Goal: Information Seeking & Learning: Learn about a topic

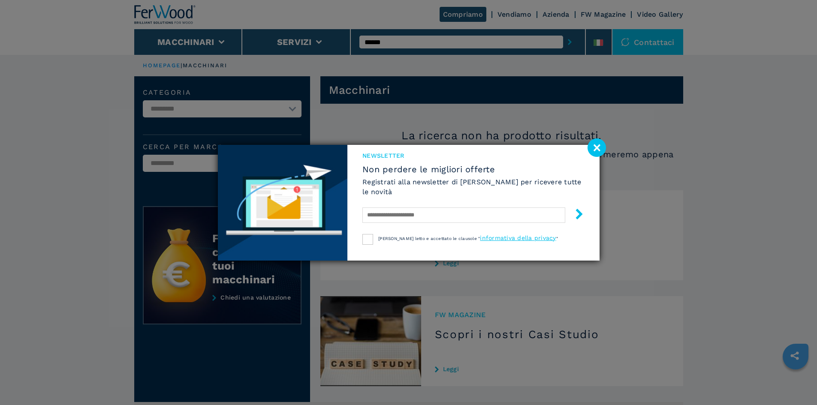
click at [593, 146] on image at bounding box center [596, 147] width 18 height 18
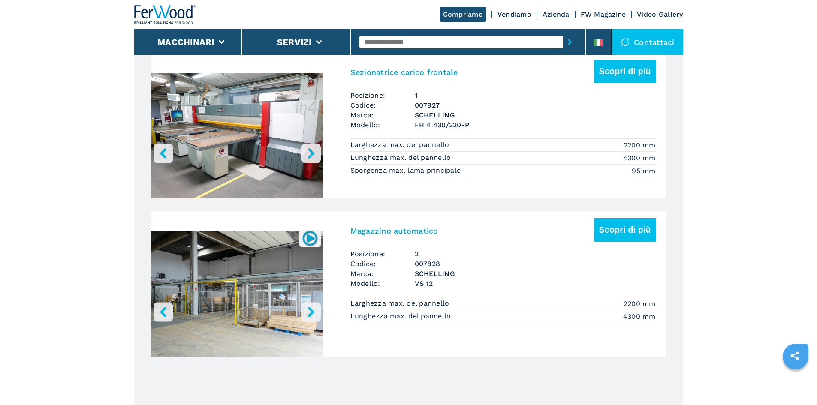
scroll to position [515, 0]
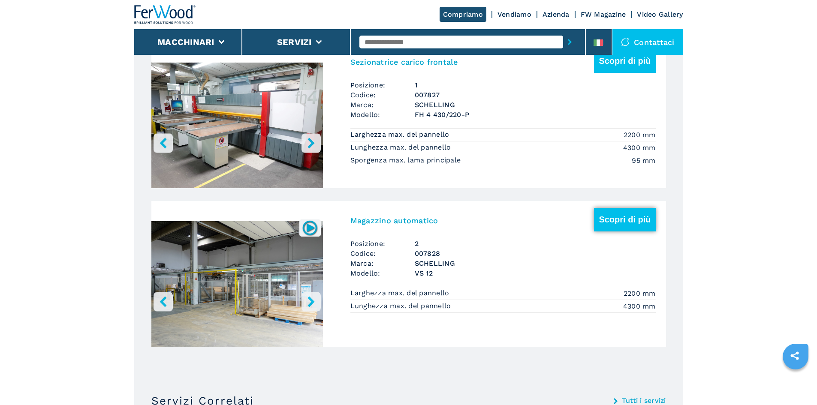
click at [620, 231] on button "Scopri di più" at bounding box center [624, 220] width 61 height 24
